Goal: Task Accomplishment & Management: Manage account settings

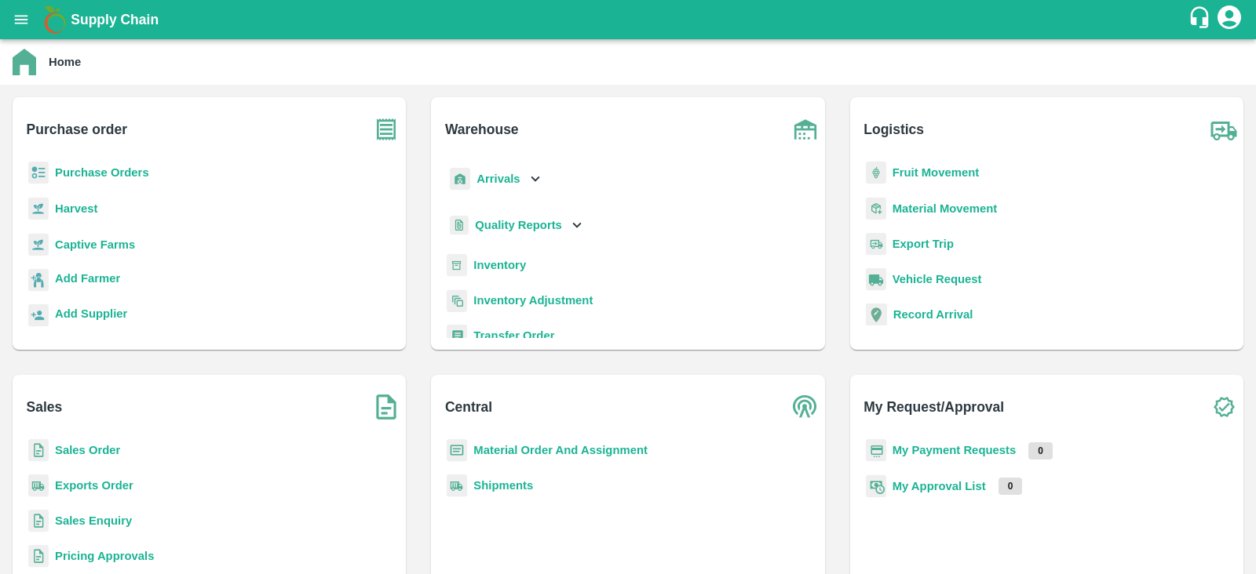
click at [101, 166] on b "Purchase Orders" at bounding box center [102, 172] width 94 height 13
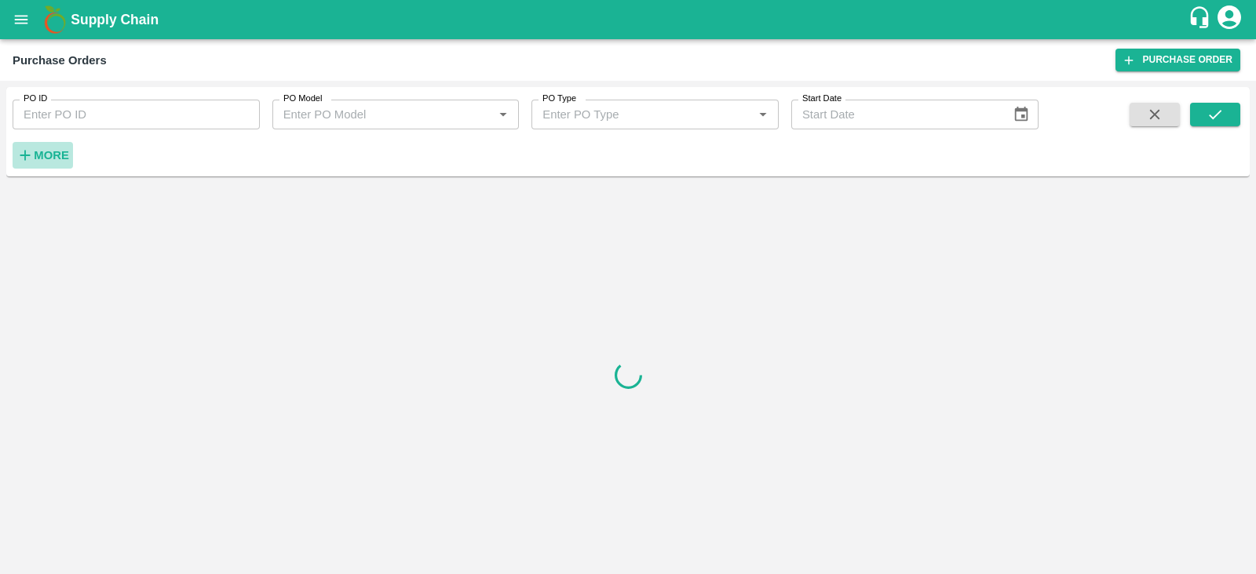
click at [35, 158] on strong "More" at bounding box center [51, 155] width 35 height 13
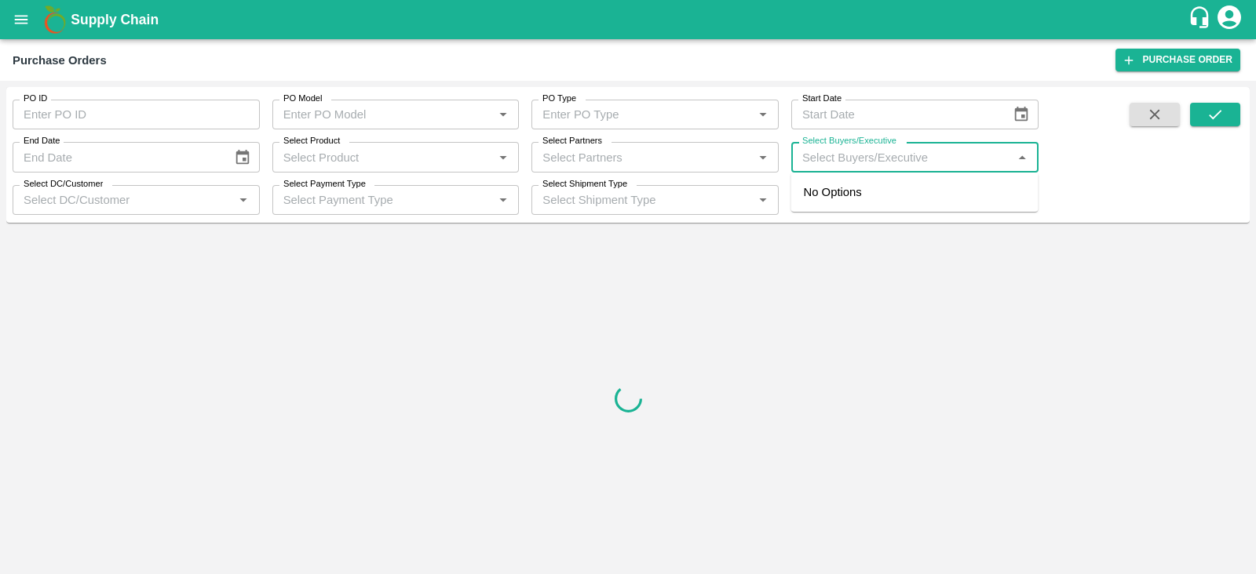
click at [863, 158] on input "Select Buyers/Executive" at bounding box center [902, 157] width 212 height 20
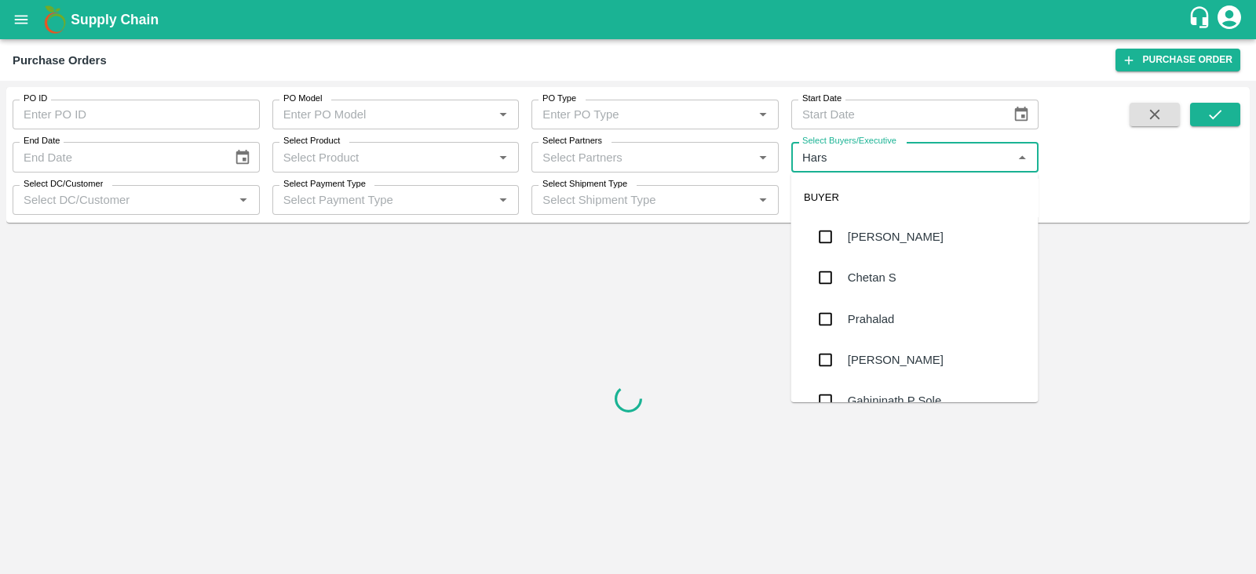
type input "Harsh"
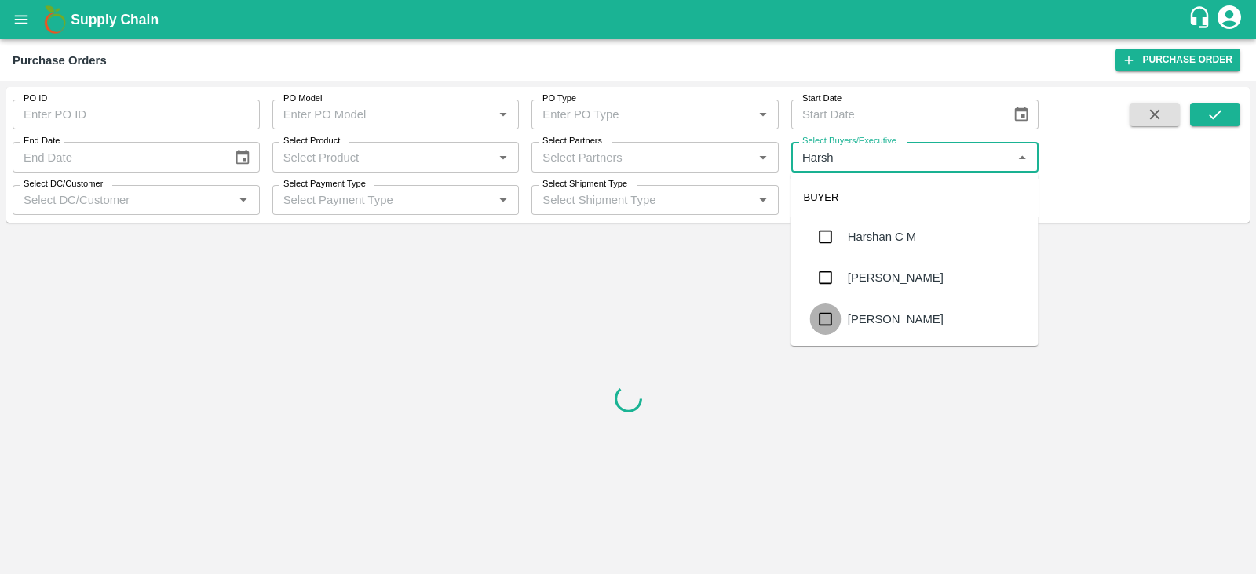
click at [815, 308] on input "checkbox" at bounding box center [825, 319] width 31 height 31
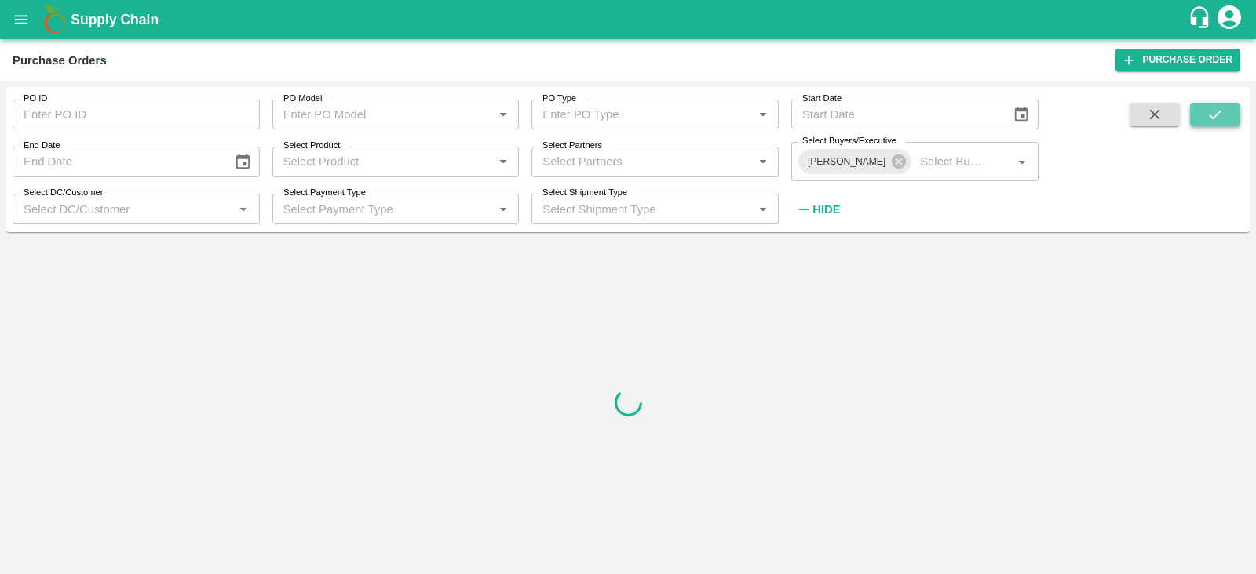
click at [1199, 115] on button "submit" at bounding box center [1215, 115] width 50 height 24
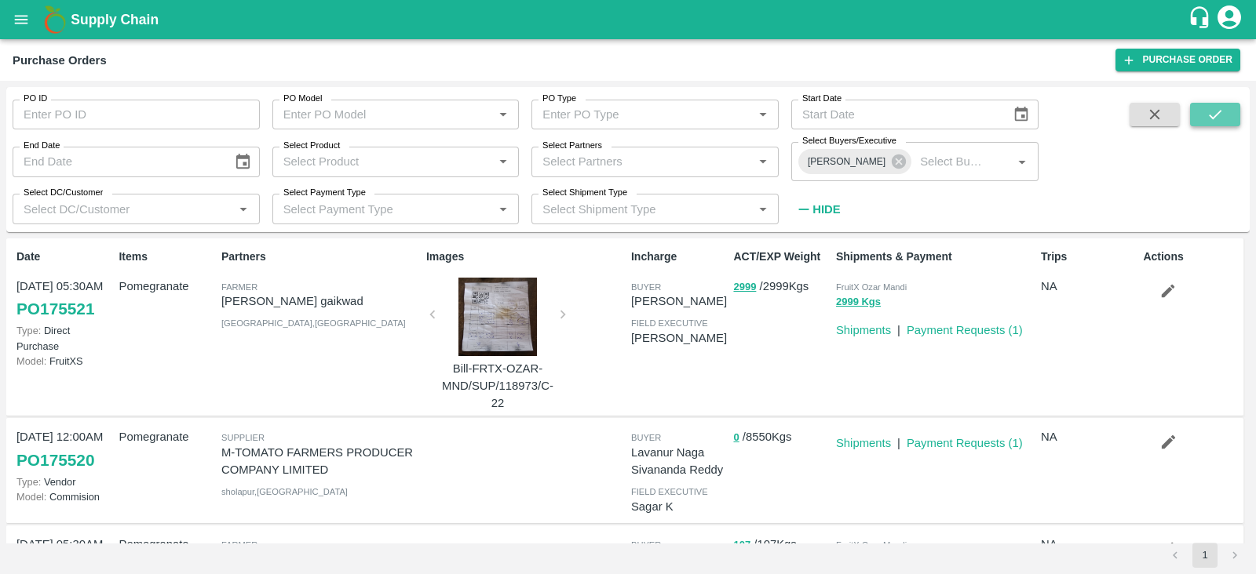
click at [1223, 108] on button "submit" at bounding box center [1215, 115] width 50 height 24
